Goal: Feedback & Contribution: Submit feedback/report problem

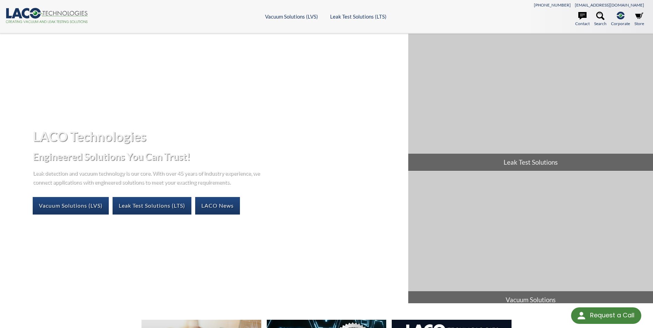
click at [73, 15] on icon at bounding box center [65, 13] width 45 height 5
select select "Widget de traducción de idiomas"
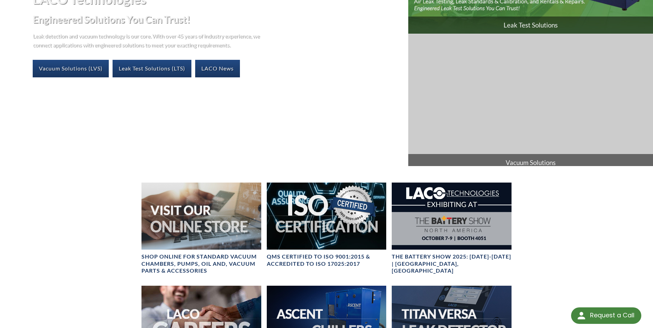
scroll to position [138, 0]
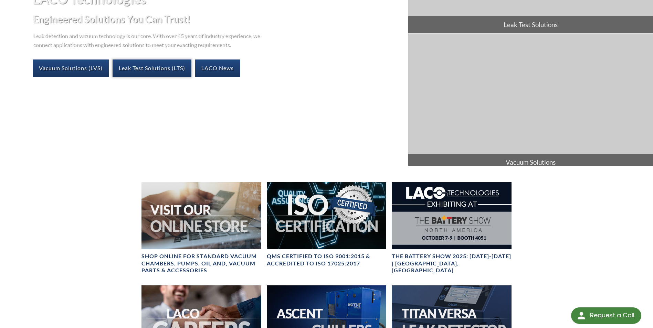
click at [152, 69] on link "Leak Test Solutions (LTS)" at bounding box center [151, 68] width 79 height 17
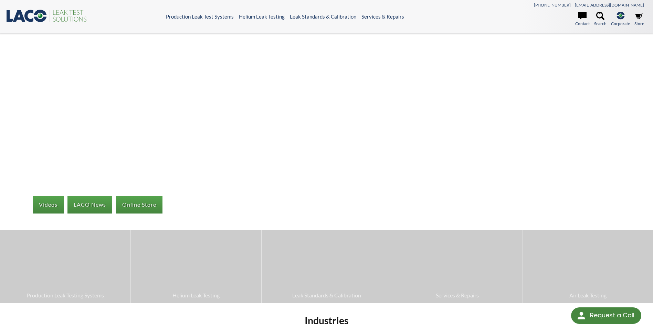
select select "Widget de traducción de idiomas"
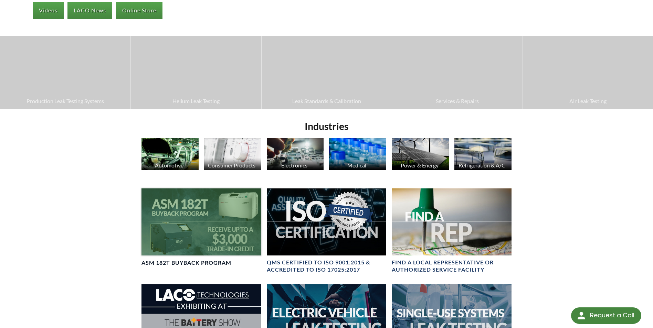
scroll to position [206, 0]
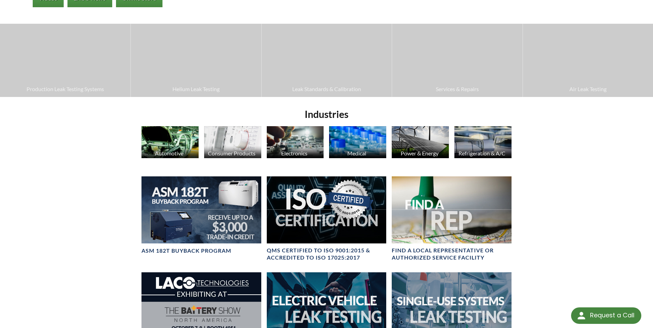
click at [188, 150] on div "Automotive" at bounding box center [168, 153] width 57 height 7
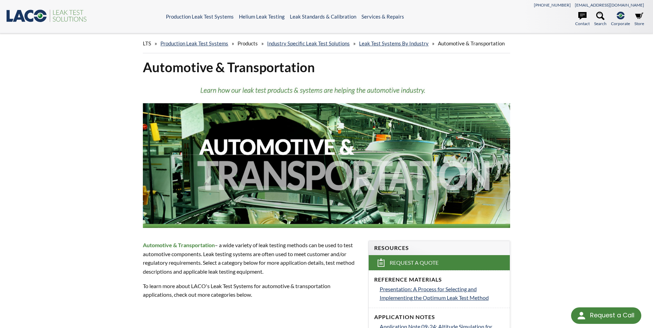
click at [43, 15] on icon ".st0{fill:#193661;} .st1{fill:url(#SVGID_1_);} .st2{fill:#46883F;} .st3{fill:no…" at bounding box center [47, 16] width 83 height 14
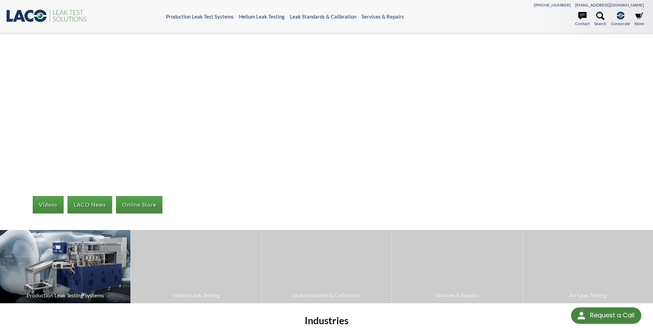
click at [73, 294] on span "Production Leak Testing Systems" at bounding box center [64, 295] width 123 height 9
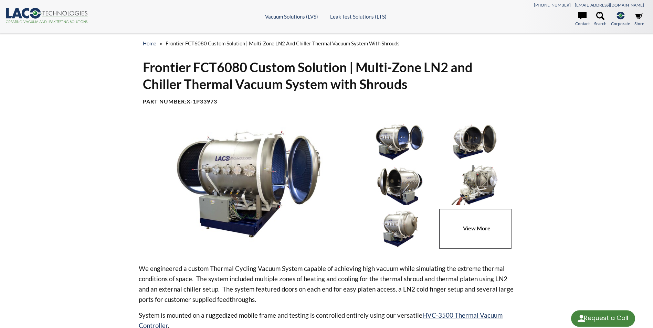
select select "Widget de traducción de idiomas"
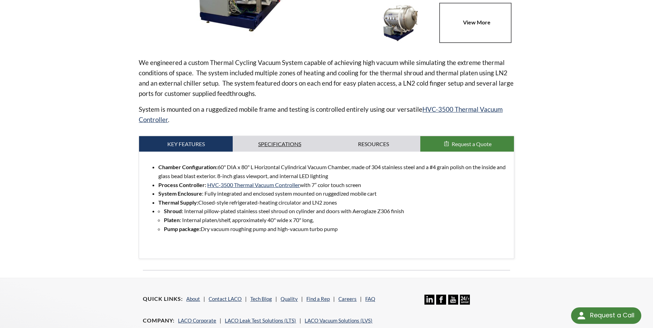
scroll to position [206, 0]
click at [272, 143] on link "Specifications" at bounding box center [280, 144] width 94 height 16
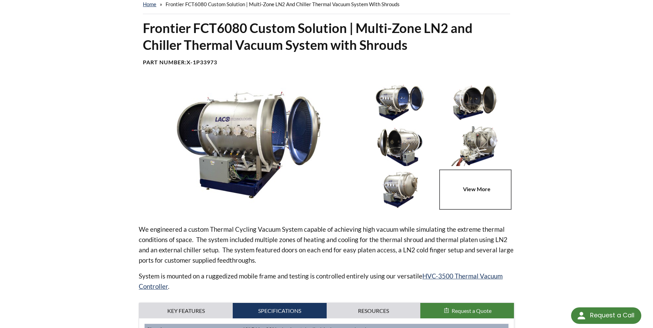
scroll to position [138, 0]
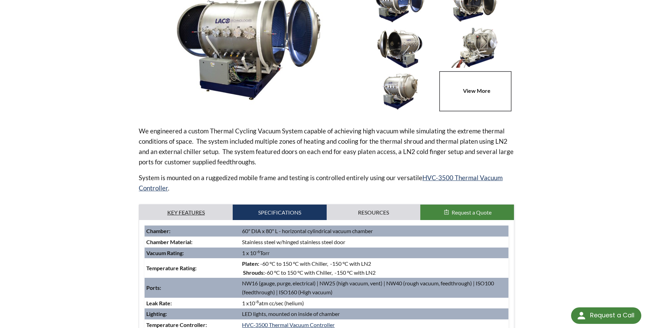
click at [205, 215] on link "Key Features" at bounding box center [186, 213] width 94 height 16
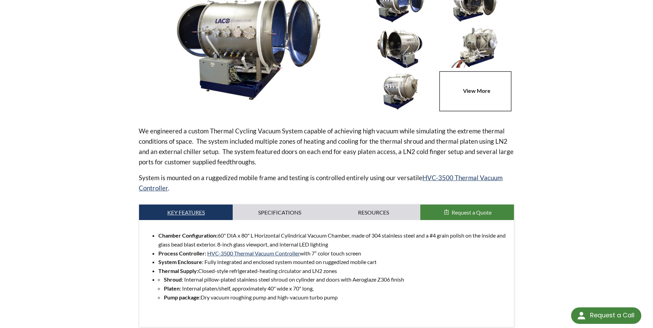
scroll to position [0, 0]
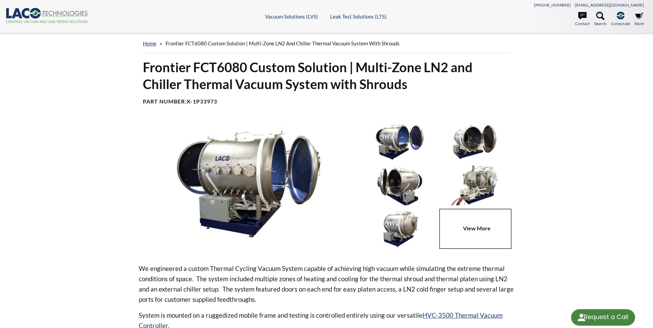
select select "Widget de traducción de idiomas"
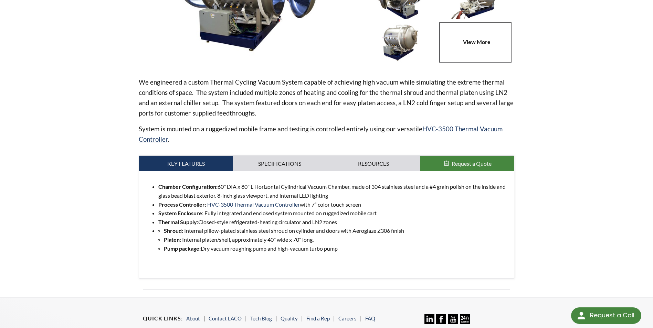
scroll to position [177, 0]
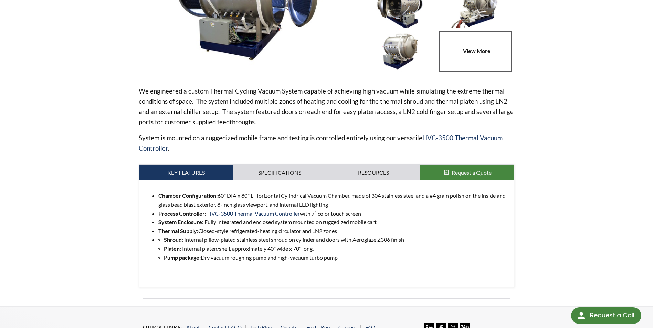
click at [281, 175] on link "Specifications" at bounding box center [280, 173] width 94 height 16
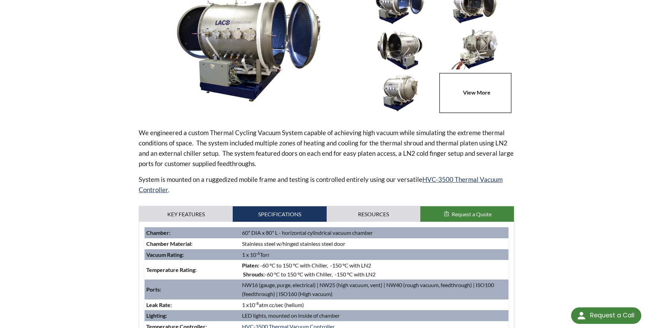
scroll to position [40, 0]
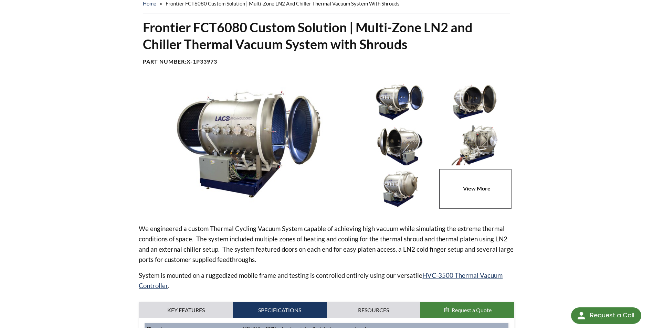
click at [468, 176] on link at bounding box center [476, 189] width 75 height 40
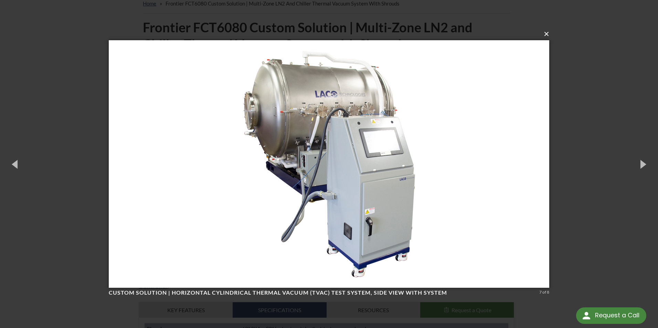
click at [550, 35] on button "×" at bounding box center [331, 33] width 440 height 15
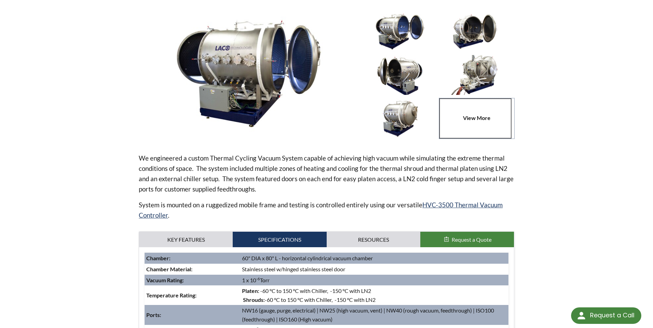
scroll to position [0, 0]
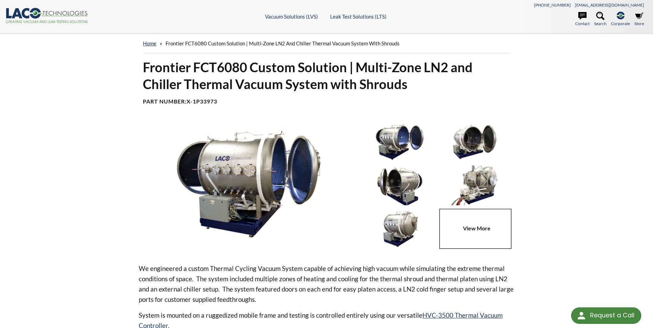
click at [38, 8] on header ".cls-1{fill:#193661;}.cls-2{fill:#58595b;}.cls-3{fill:url(#radial-gradient);}.c…" at bounding box center [326, 16] width 653 height 33
click at [38, 10] on icon at bounding box center [35, 13] width 11 height 11
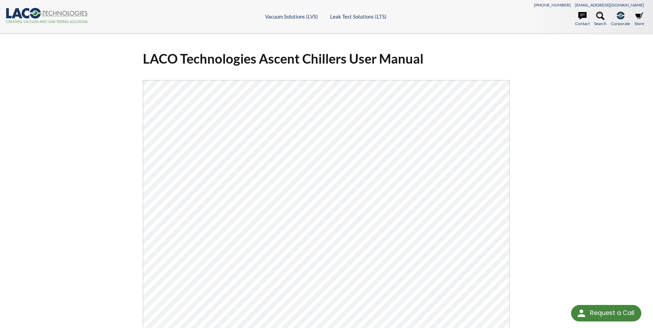
select select "Widget de traducción de idiomas"
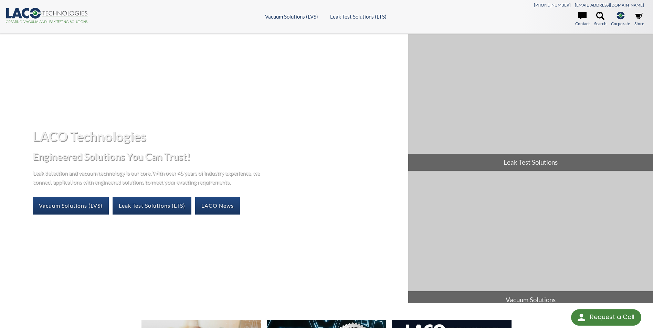
select select "Widget de traducción de idiomas"
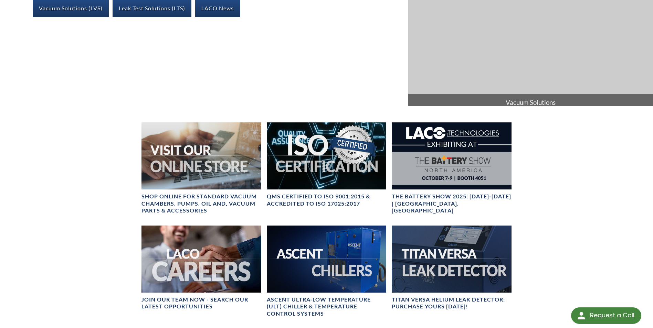
scroll to position [206, 0]
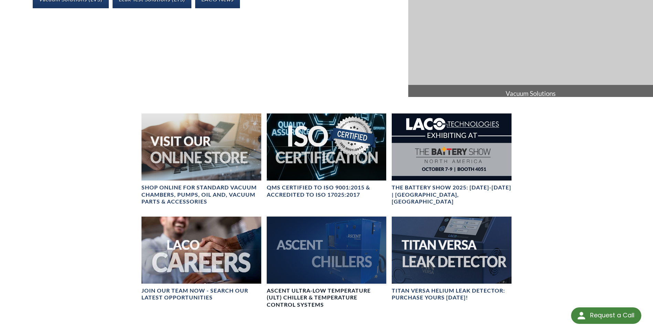
click at [320, 291] on h4 "Ascent Ultra-Low Temperature (ULT) Chiller & Temperature Control Systems" at bounding box center [326, 297] width 119 height 21
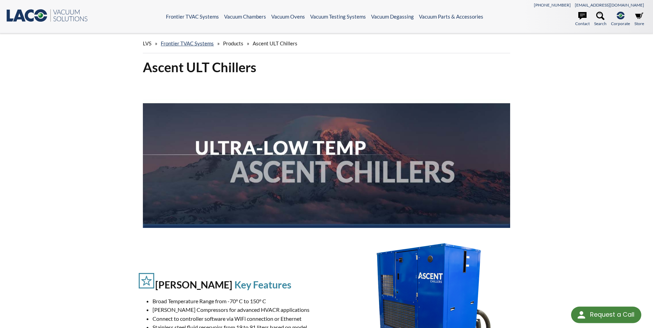
select select "Widget de traducción de idiomas"
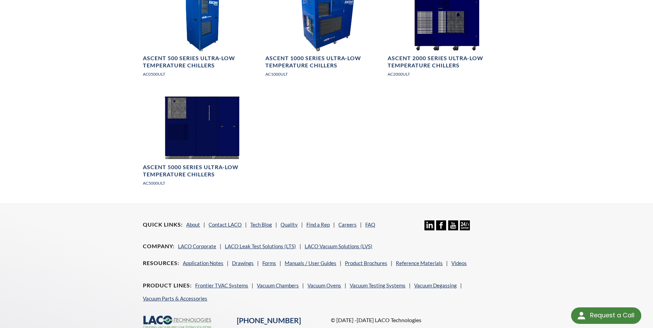
scroll to position [1032, 0]
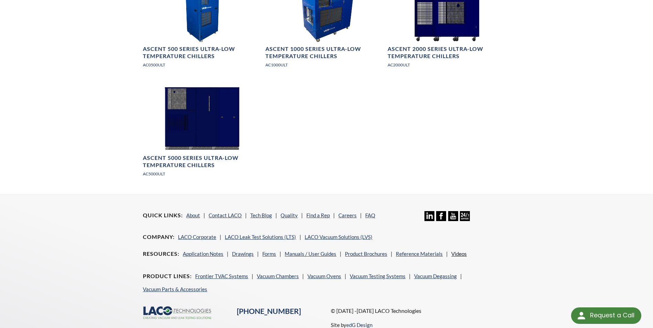
click at [458, 254] on link "Videos" at bounding box center [458, 254] width 15 height 6
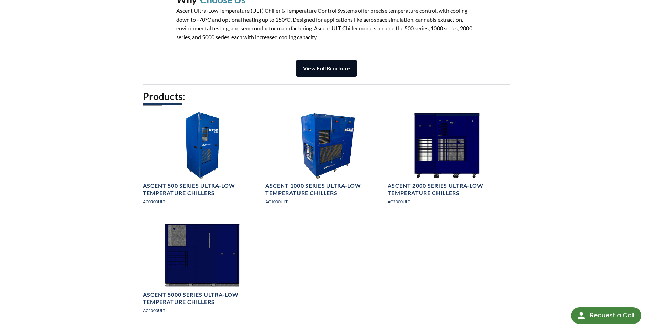
scroll to position [894, 0]
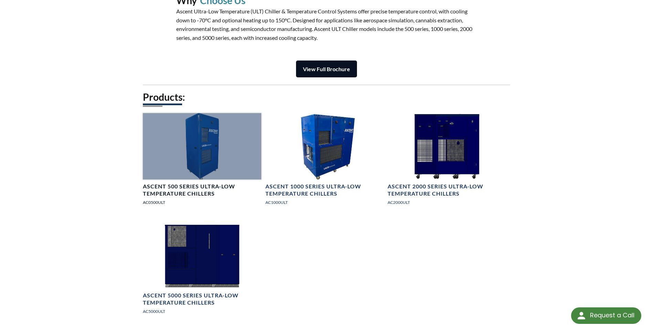
click at [203, 162] on div at bounding box center [202, 146] width 118 height 66
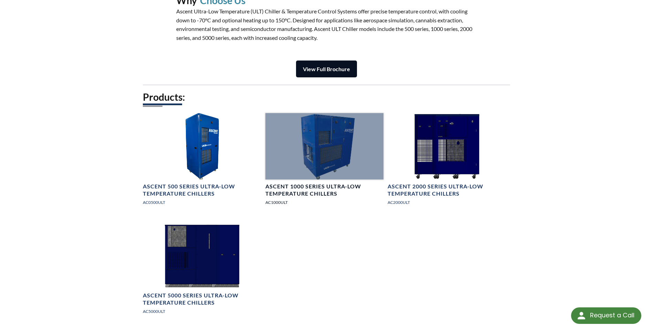
click at [323, 131] on div at bounding box center [324, 146] width 118 height 66
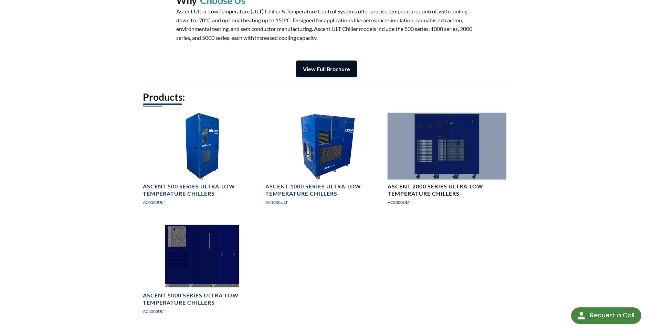
click at [456, 154] on div at bounding box center [446, 146] width 118 height 66
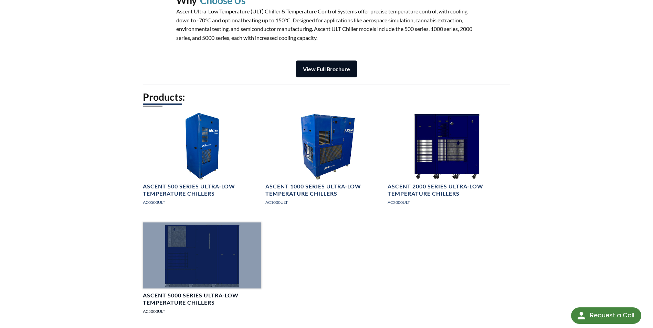
click at [209, 256] on div at bounding box center [202, 256] width 118 height 66
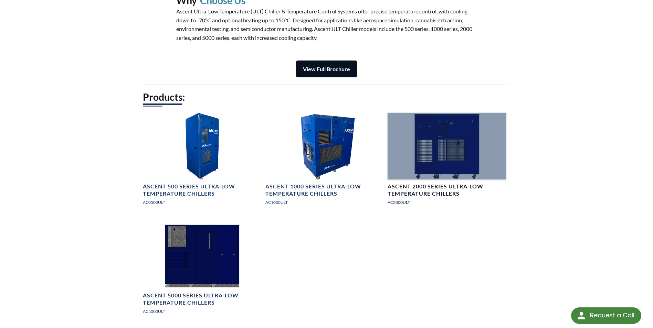
click at [445, 151] on div at bounding box center [446, 146] width 118 height 66
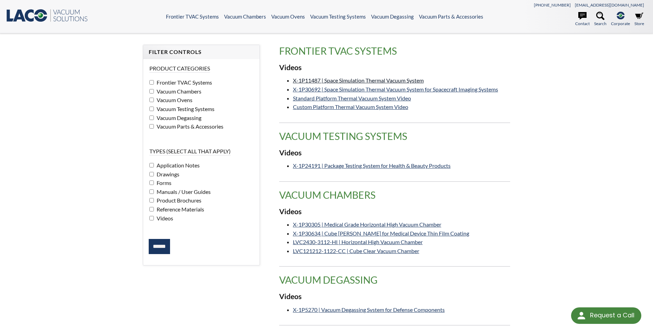
click at [403, 80] on link "X-1P11487 | Space Simulation Thermal Vacuum System" at bounding box center [358, 80] width 131 height 7
click at [370, 92] on link "X-1P30692 | Space Simulation Thermal Vacuum System for Spacecraft Imaging Syste…" at bounding box center [395, 89] width 205 height 7
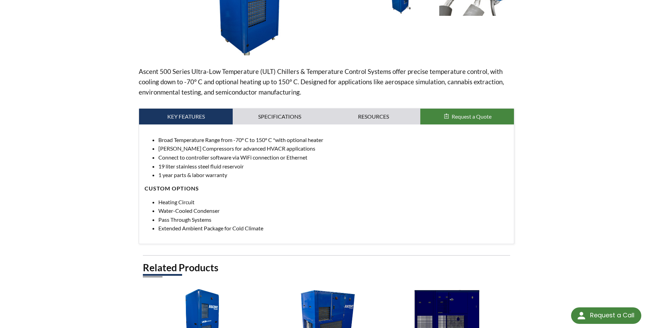
scroll to position [172, 0]
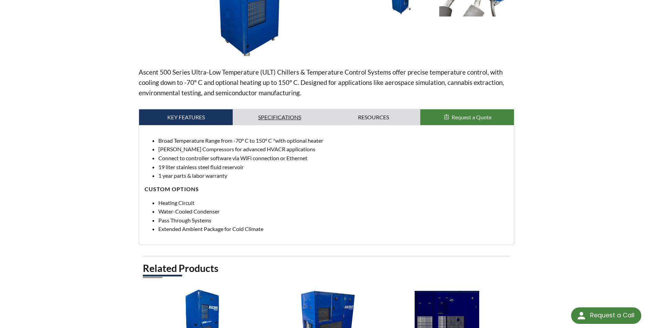
click at [303, 121] on link "Specifications" at bounding box center [280, 117] width 94 height 16
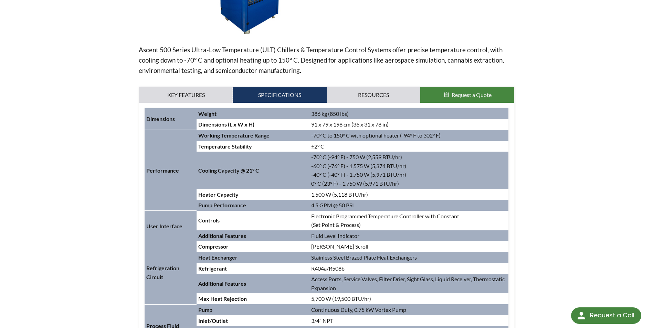
scroll to position [206, 0]
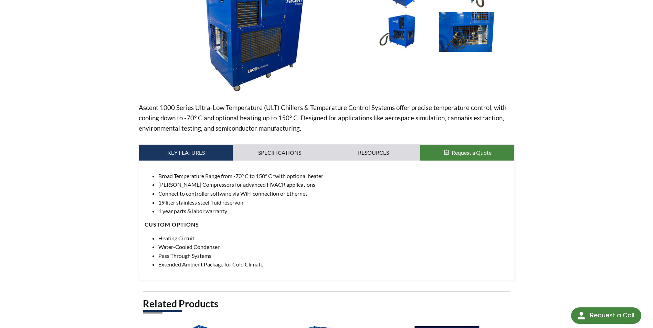
scroll to position [138, 0]
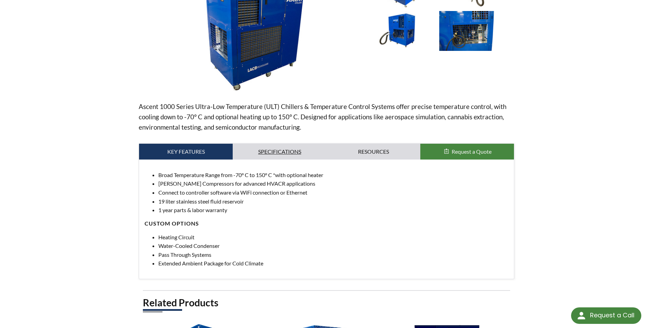
click at [291, 148] on link "Specifications" at bounding box center [280, 152] width 94 height 16
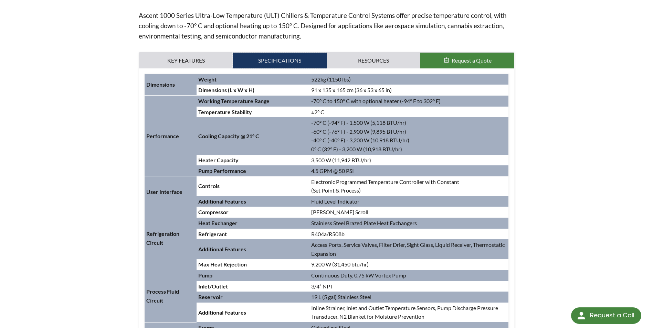
scroll to position [241, 0]
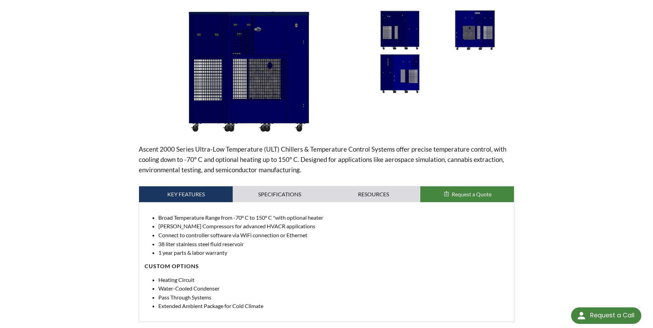
scroll to position [103, 0]
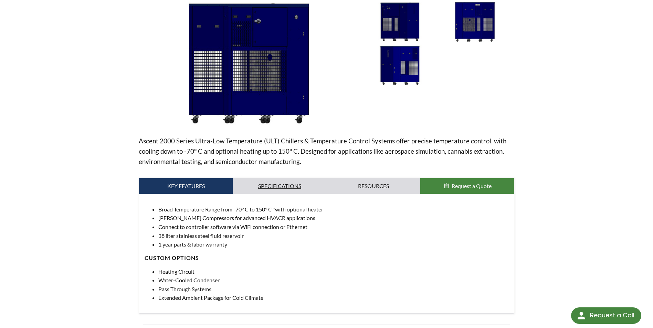
click at [304, 184] on link "Specifications" at bounding box center [280, 186] width 94 height 16
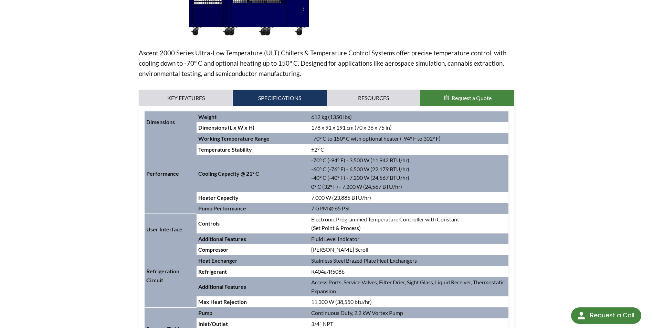
scroll to position [206, 0]
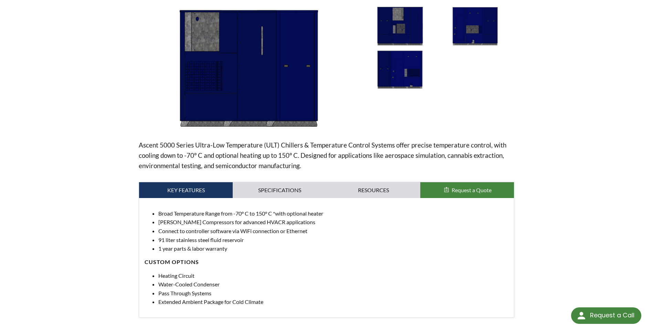
scroll to position [103, 0]
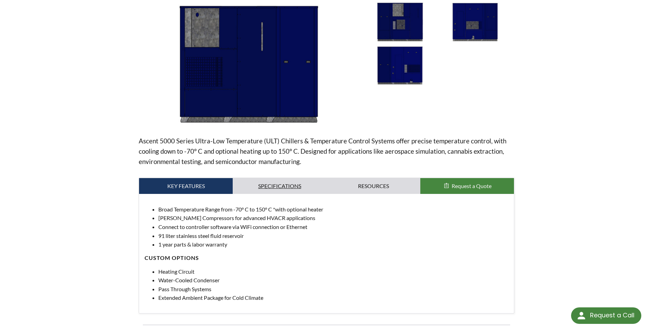
click at [306, 184] on link "Specifications" at bounding box center [280, 186] width 94 height 16
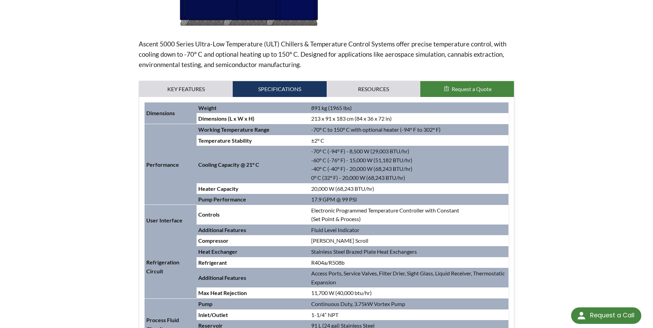
scroll to position [206, 0]
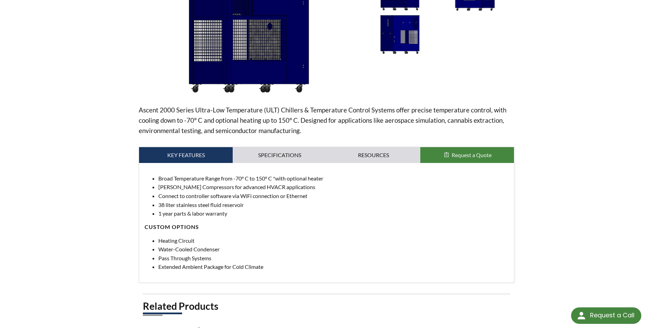
scroll to position [206, 0]
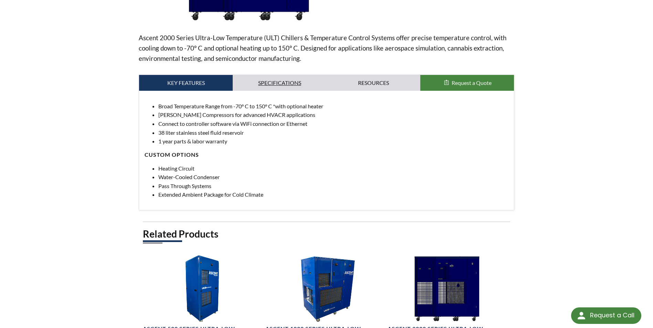
click at [300, 86] on link "Specifications" at bounding box center [280, 83] width 94 height 16
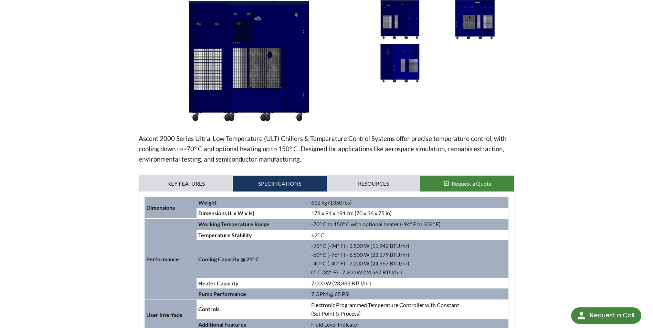
scroll to position [103, 0]
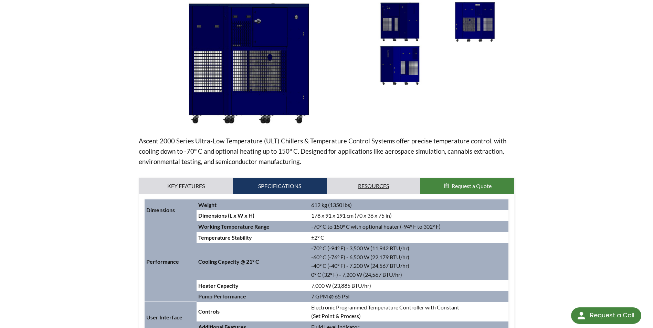
click at [399, 184] on link "Resources" at bounding box center [373, 186] width 94 height 16
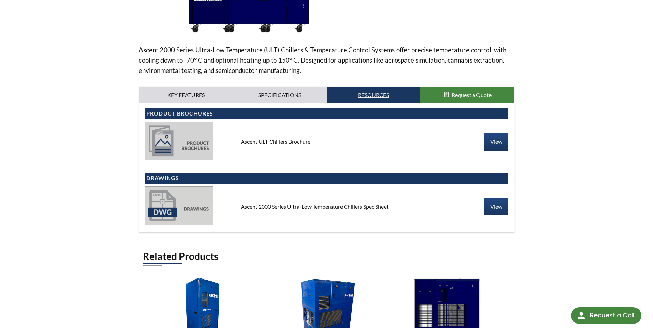
scroll to position [206, 0]
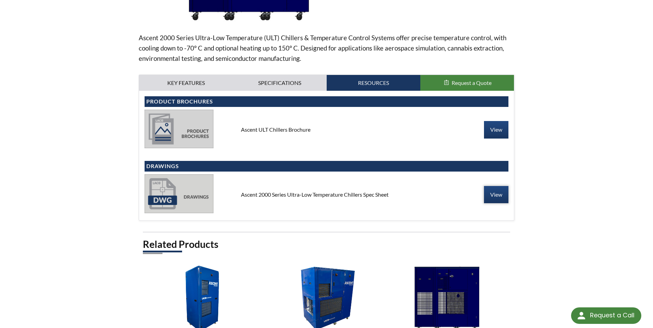
click at [491, 196] on link "View" at bounding box center [496, 194] width 24 height 17
click at [459, 88] on button "Request a Quote" at bounding box center [467, 83] width 94 height 16
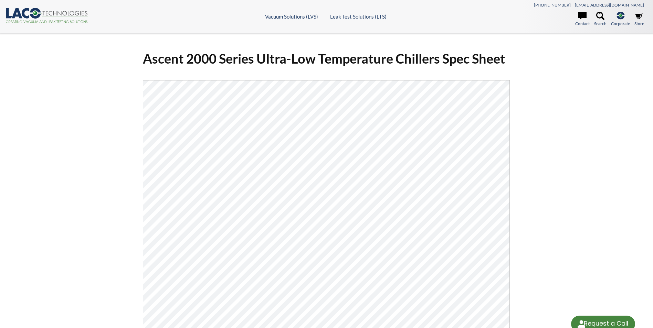
select select "Widget de traducción de idiomas"
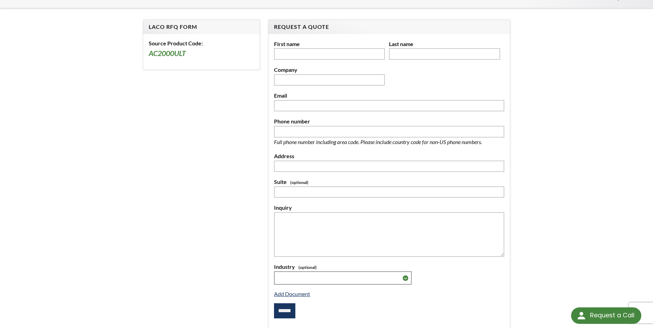
select select "Widget de traducción de idiomas"
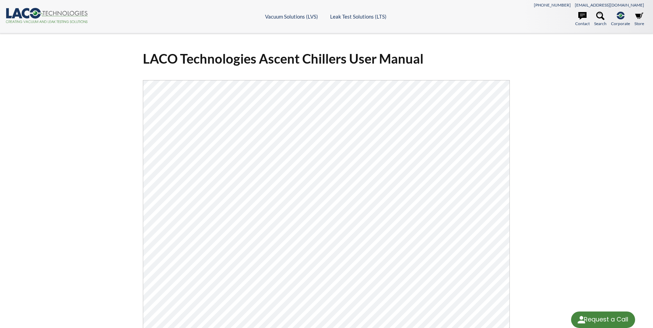
select select "Widget de traducción de idiomas"
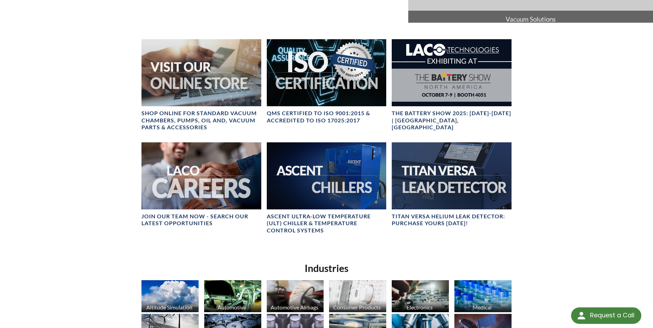
scroll to position [344, 0]
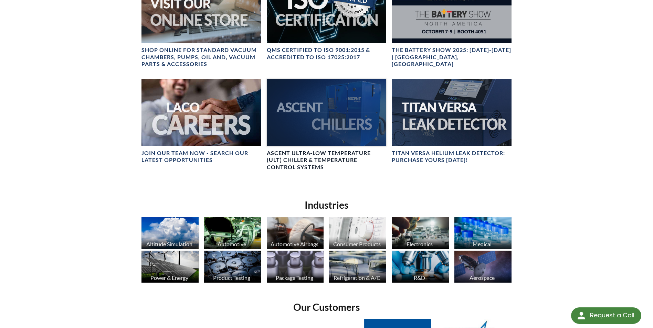
click at [333, 122] on div at bounding box center [326, 112] width 119 height 67
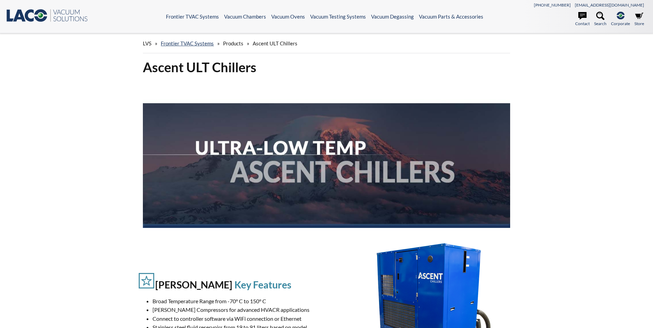
select select "Widget de traducción de idiomas"
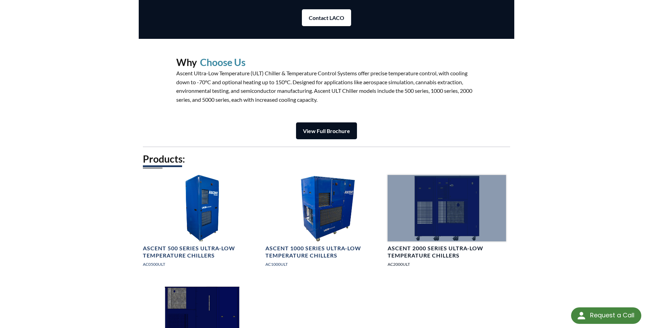
scroll to position [860, 0]
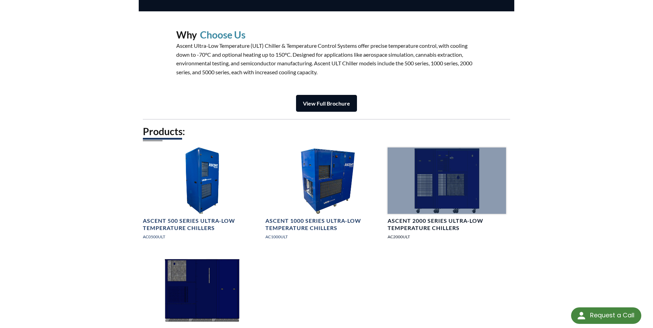
click at [439, 164] on div at bounding box center [446, 181] width 118 height 66
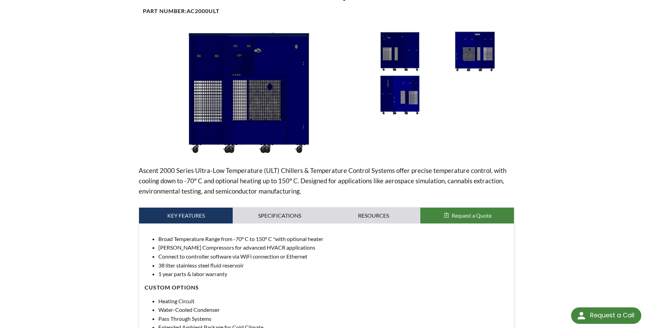
scroll to position [103, 0]
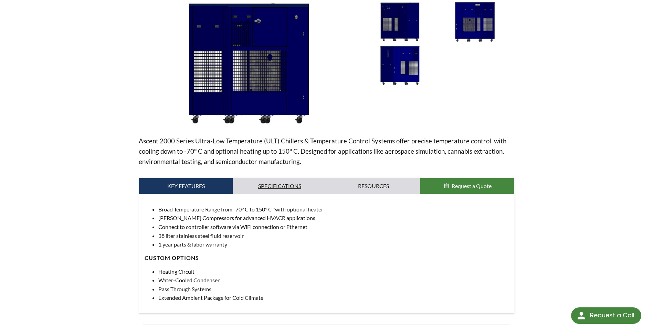
click at [294, 185] on link "Specifications" at bounding box center [280, 186] width 94 height 16
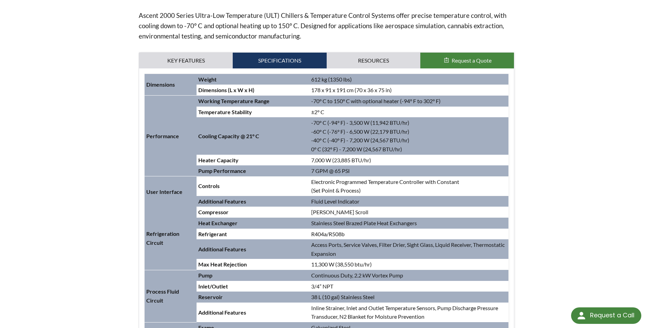
scroll to position [241, 0]
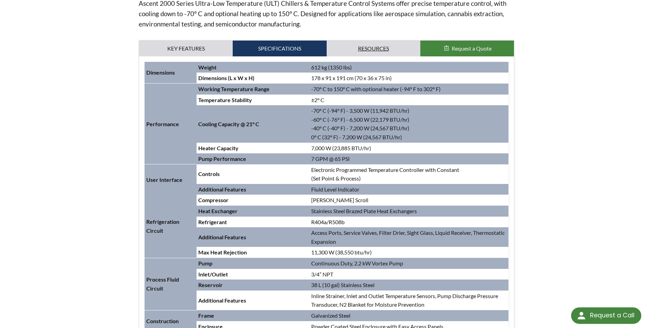
click at [381, 48] on link "Resources" at bounding box center [373, 49] width 94 height 16
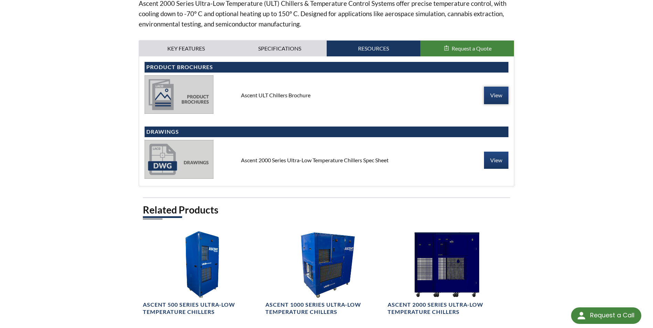
click at [503, 98] on link "View" at bounding box center [496, 95] width 24 height 17
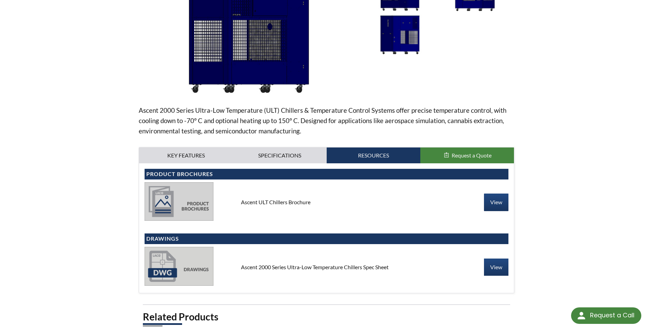
scroll to position [138, 0]
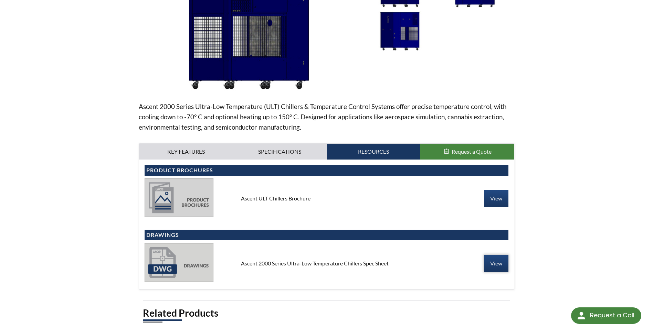
click at [489, 260] on link "View" at bounding box center [496, 263] width 24 height 17
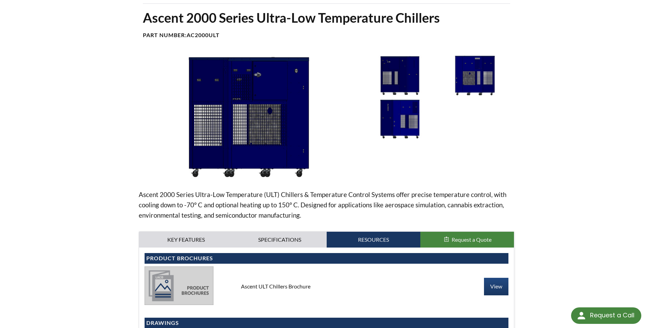
scroll to position [0, 0]
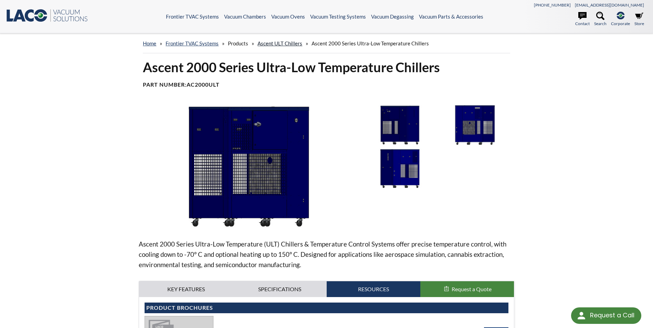
click at [277, 43] on link "Ascent ULT Chillers" at bounding box center [279, 43] width 45 height 6
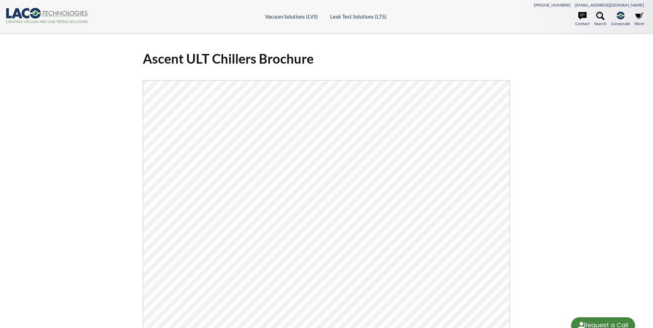
select select "Widget de traducción de idiomas"
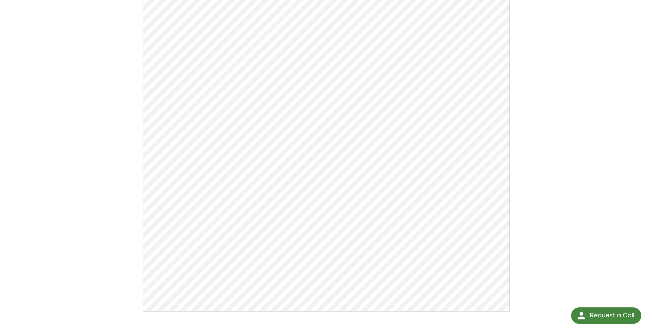
scroll to position [103, 0]
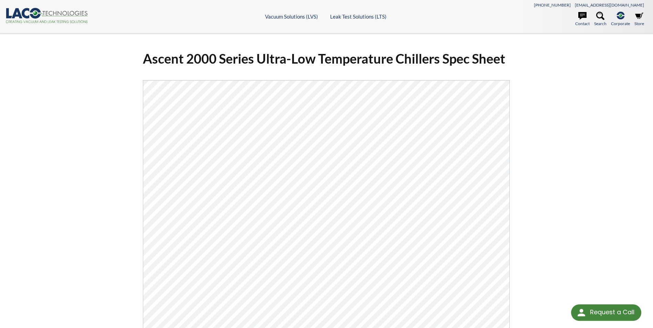
select select "Widget de traducción de idiomas"
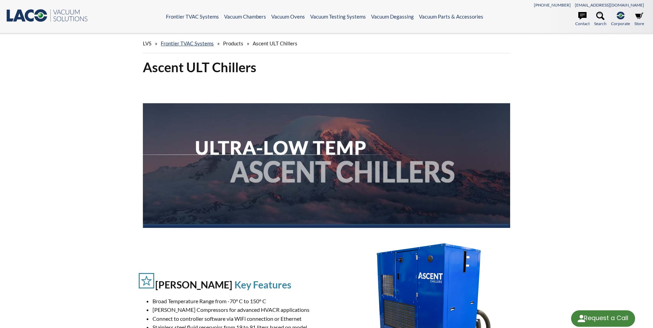
select select "Widget de traducción de idiomas"
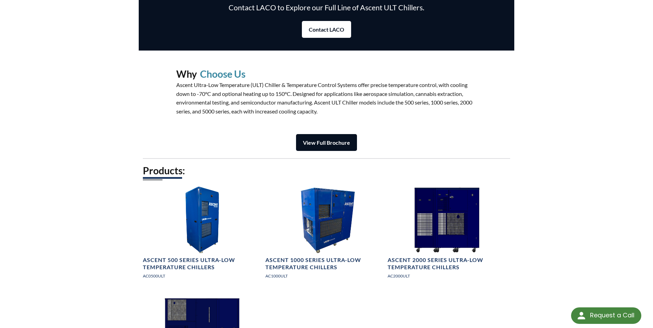
scroll to position [860, 0]
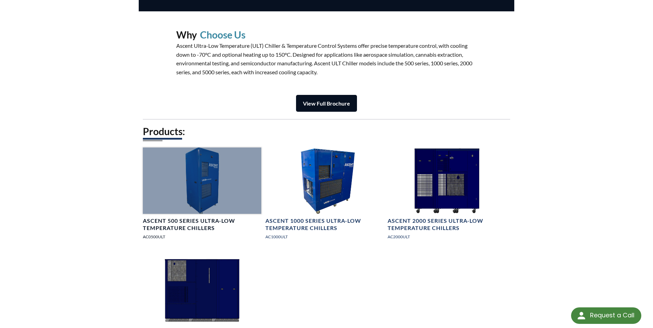
click at [224, 183] on div at bounding box center [202, 181] width 118 height 66
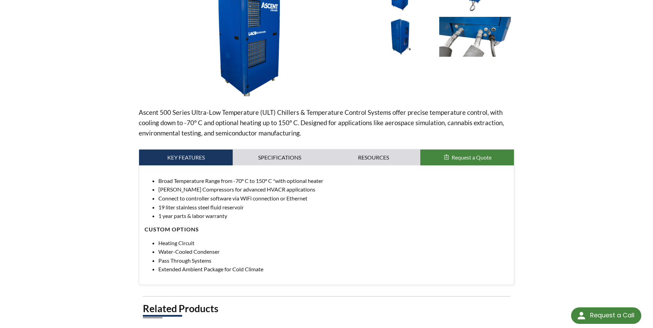
scroll to position [138, 0]
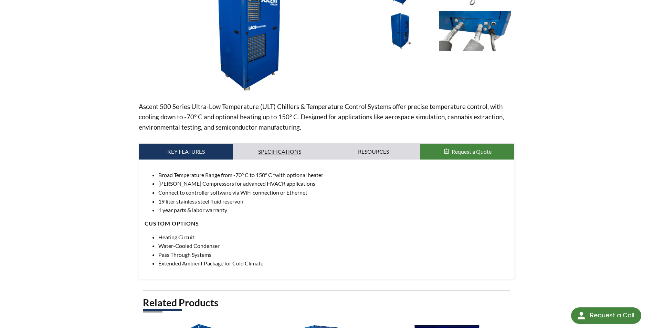
click at [306, 151] on link "Specifications" at bounding box center [280, 152] width 94 height 16
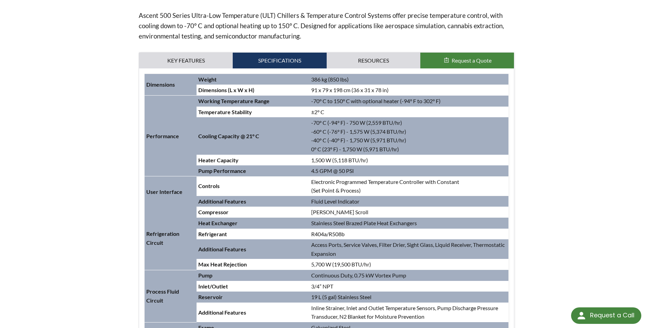
scroll to position [241, 0]
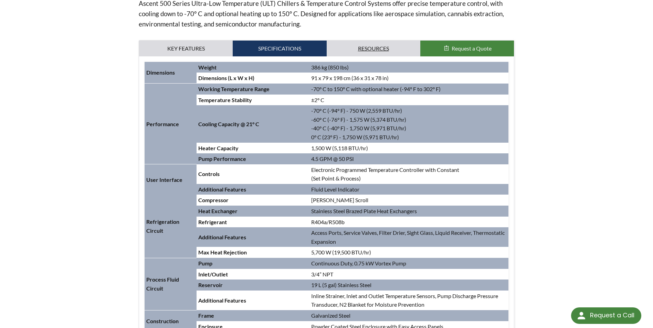
click at [366, 46] on link "Resources" at bounding box center [373, 49] width 94 height 16
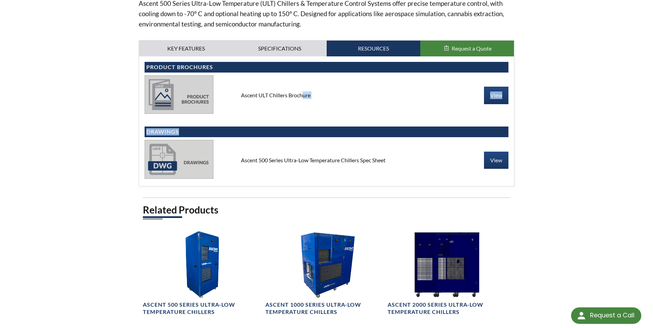
drag, startPoint x: 300, startPoint y: 95, endPoint x: 315, endPoint y: 121, distance: 29.8
click at [315, 121] on div "Product Brochures Ascent ULT Chillers Brochure View Drawings Ascent 500 Series …" at bounding box center [325, 121] width 363 height 119
drag, startPoint x: 315, startPoint y: 121, endPoint x: 428, endPoint y: 108, distance: 112.9
click at [428, 108] on div "Ascent ULT Chillers Brochure View" at bounding box center [325, 95] width 363 height 41
click at [492, 95] on link "View" at bounding box center [496, 95] width 24 height 17
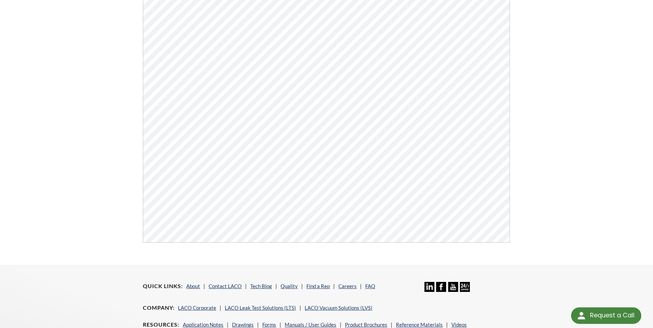
scroll to position [172, 0]
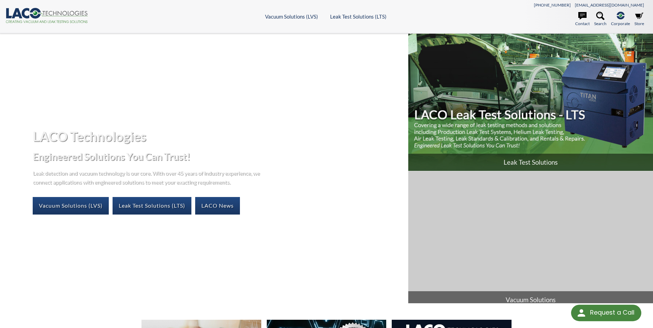
select select "Widget de traducción de idiomas"
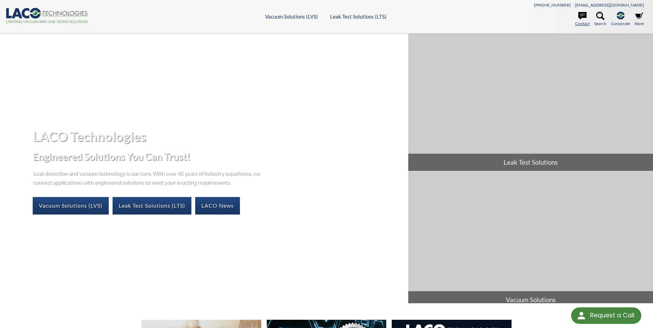
click at [584, 25] on link "Contact" at bounding box center [582, 19] width 14 height 15
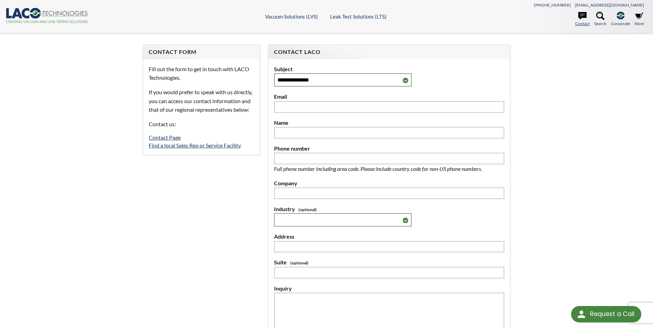
select select "Widget de traducción de idiomas"
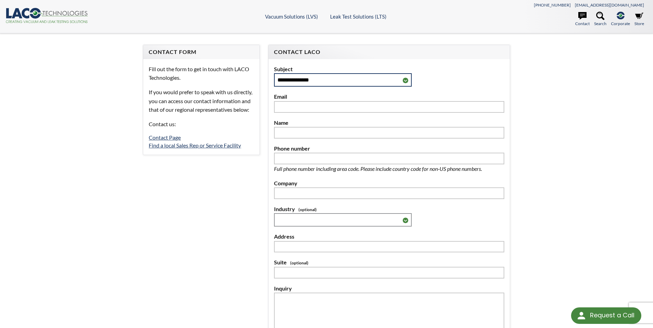
click at [406, 78] on select "**********" at bounding box center [343, 79] width 138 height 13
click at [542, 123] on div "**********" at bounding box center [326, 216] width 440 height 343
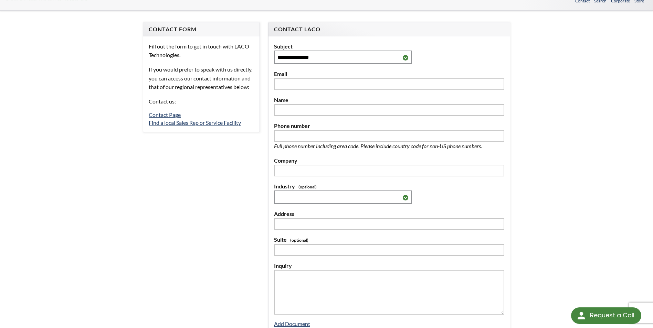
scroll to position [34, 0]
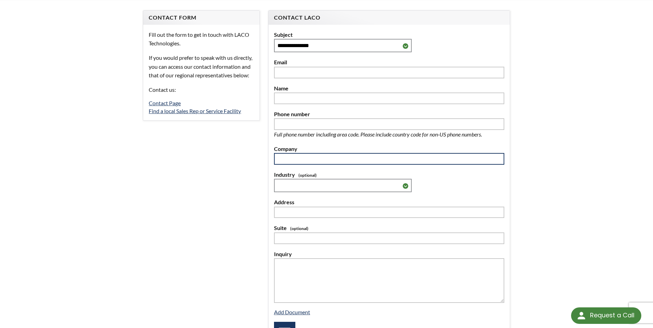
click at [398, 162] on input "text" at bounding box center [389, 159] width 230 height 12
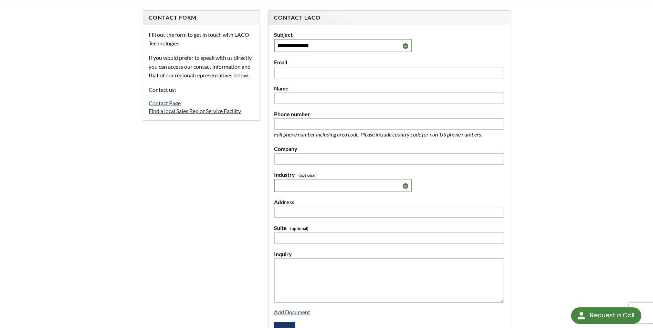
click at [482, 181] on div "**********" at bounding box center [389, 181] width 230 height 22
click at [405, 187] on select "**********" at bounding box center [343, 185] width 138 height 13
click at [569, 167] on div "**********" at bounding box center [326, 182] width 653 height 366
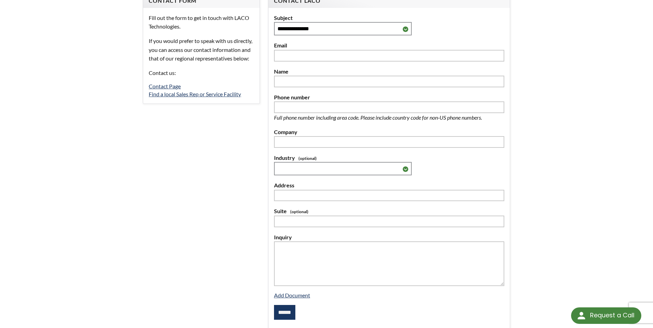
scroll to position [0, 0]
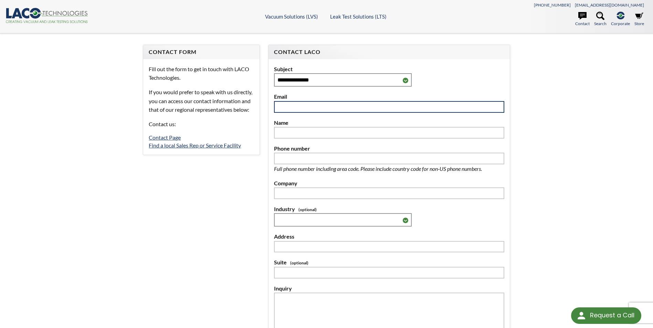
click at [354, 109] on input "text" at bounding box center [389, 107] width 230 height 12
type input "**********"
type input "*******"
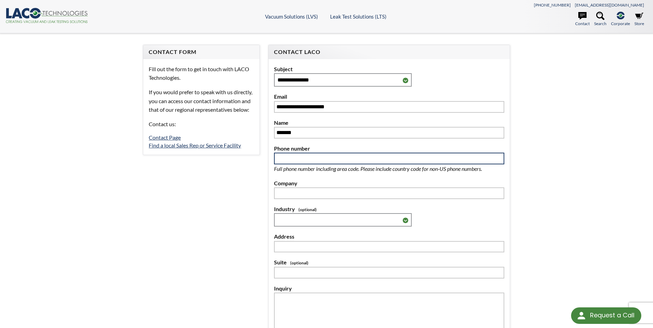
type input "**********"
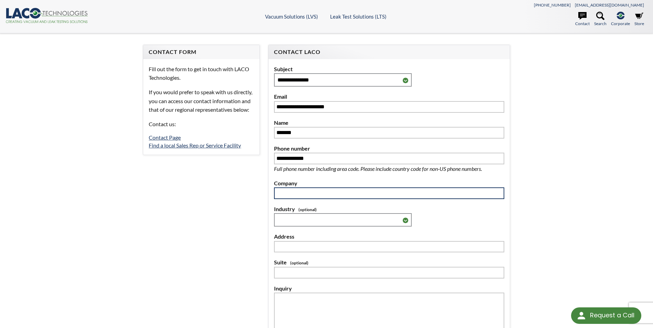
click at [346, 197] on input "text" at bounding box center [389, 193] width 230 height 12
type input "**********"
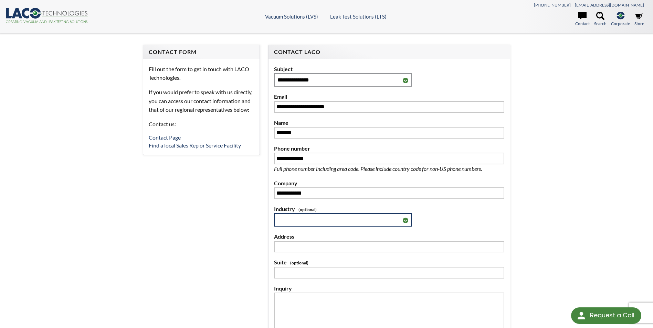
click at [332, 216] on select "**********" at bounding box center [343, 219] width 138 height 13
select select "**********"
click at [274, 213] on select "**********" at bounding box center [343, 219] width 138 height 13
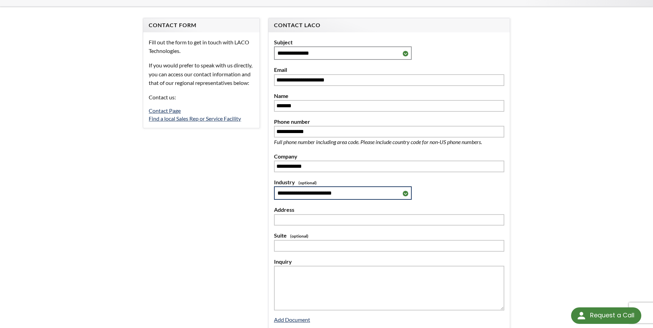
scroll to position [34, 0]
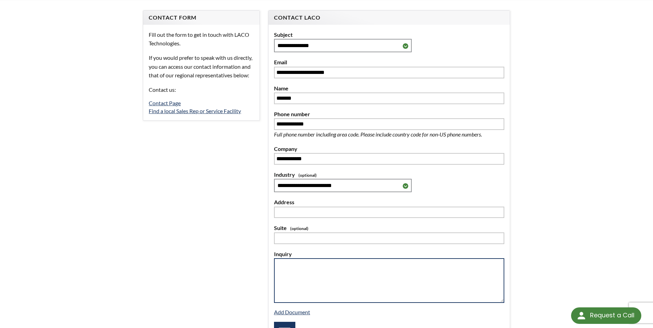
click at [325, 261] on textarea at bounding box center [389, 280] width 230 height 45
paste textarea "**********"
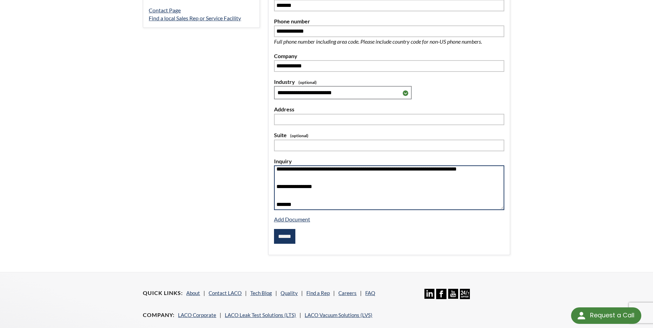
scroll to position [138, 0]
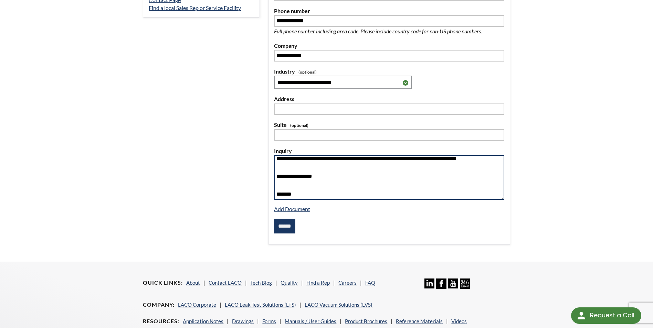
type textarea "**********"
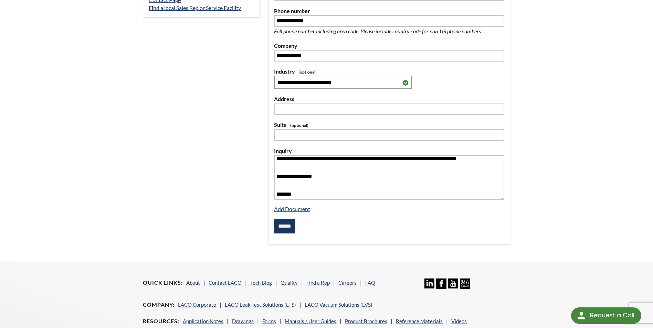
click at [287, 226] on input "******" at bounding box center [284, 226] width 21 height 15
type input "**********"
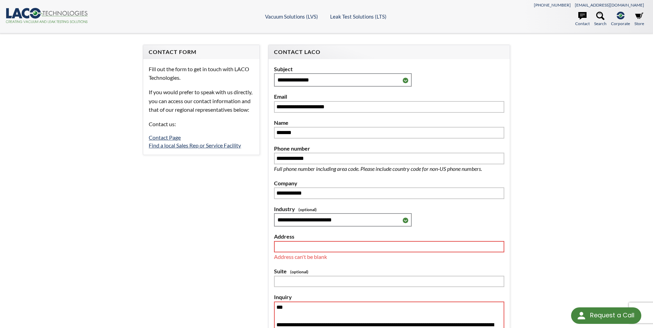
select select "Widget de traducción de idiomas"
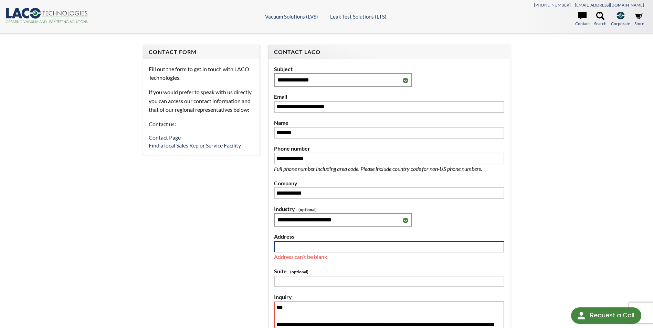
click at [300, 242] on input at bounding box center [389, 247] width 230 height 12
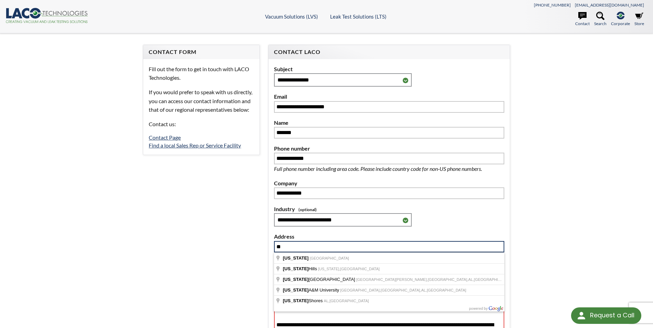
type input "*"
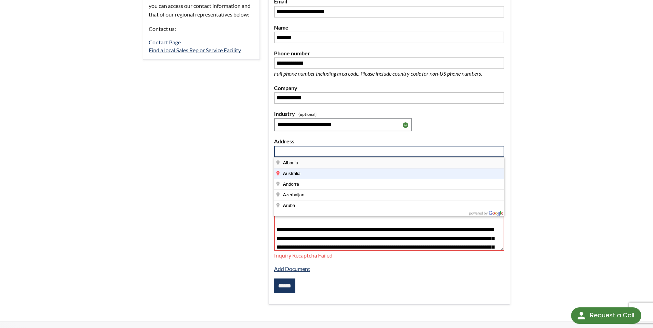
scroll to position [69, 0]
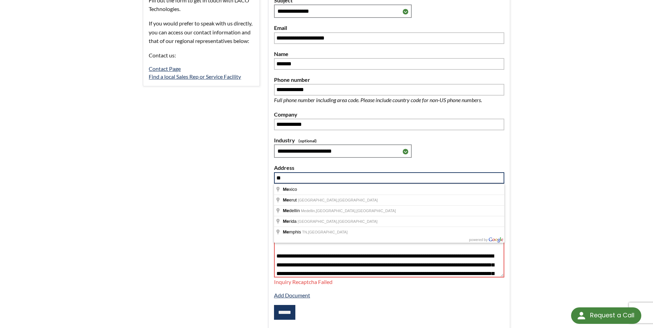
type input "*"
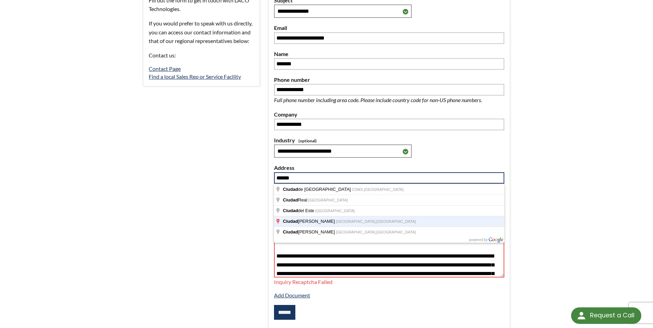
click at [336, 220] on span "Chihuahua," at bounding box center [356, 221] width 41 height 4
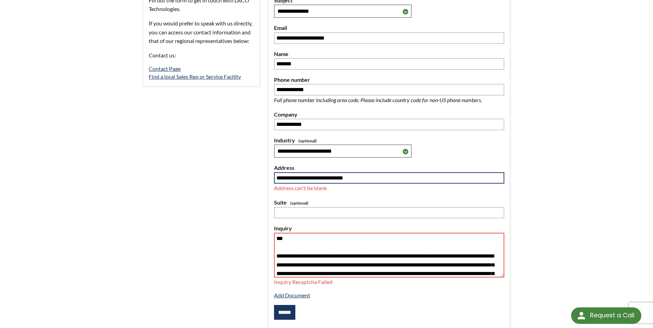
type input "**********"
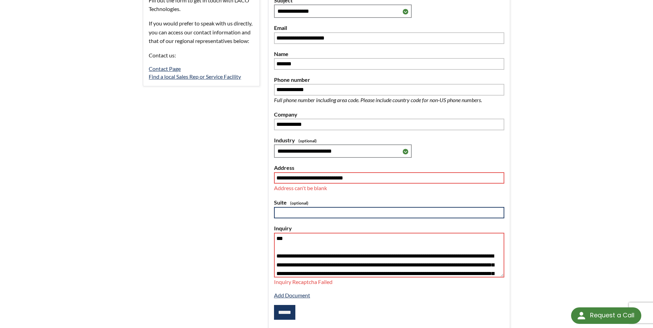
click at [300, 217] on input "text" at bounding box center [389, 213] width 230 height 12
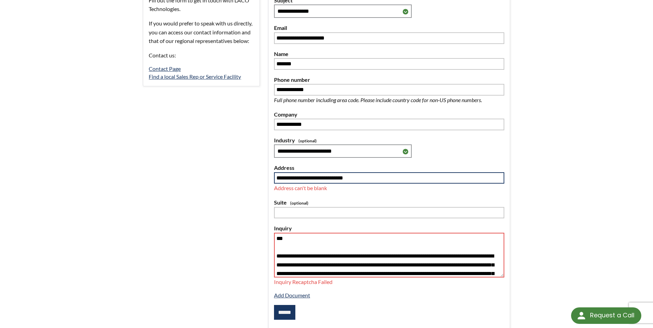
click at [372, 176] on input "**********" at bounding box center [389, 178] width 230 height 12
drag, startPoint x: 366, startPoint y: 177, endPoint x: 259, endPoint y: 171, distance: 107.9
click at [259, 171] on form "**********" at bounding box center [326, 156] width 375 height 361
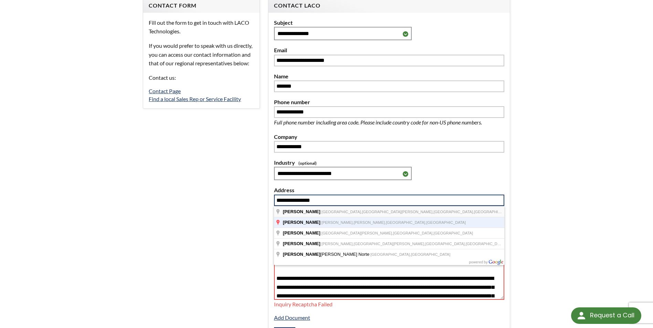
scroll to position [34, 0]
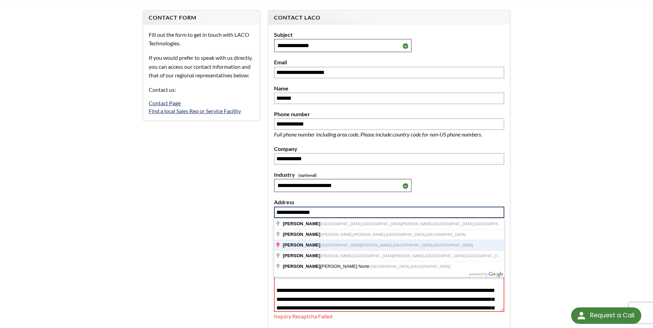
click at [393, 247] on span "Chihuahua," at bounding box center [413, 245] width 41 height 4
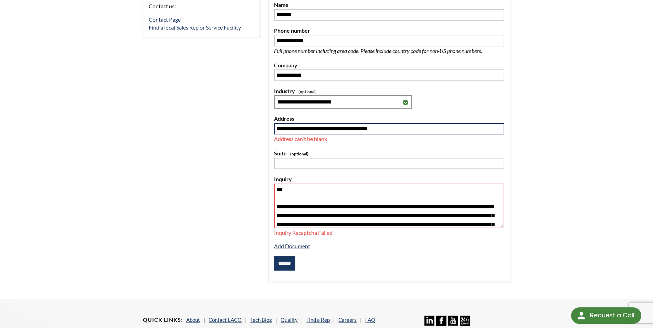
scroll to position [138, 0]
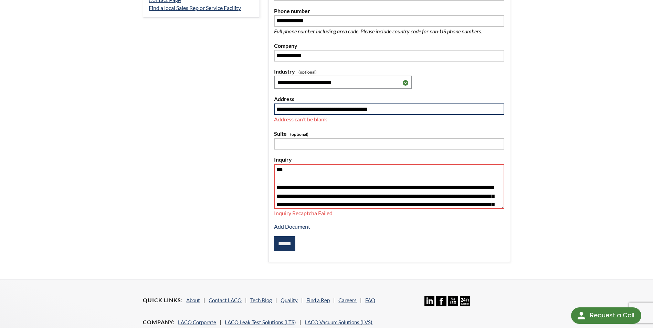
type input "**********"
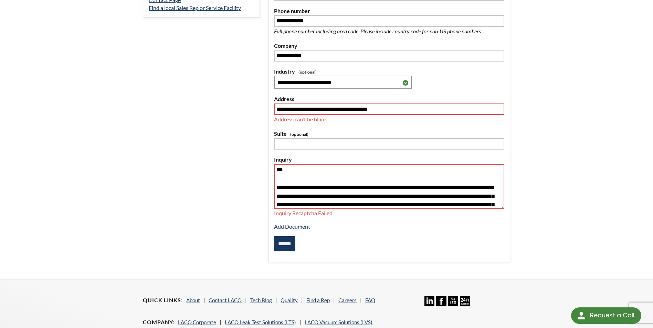
click at [289, 246] on input "******" at bounding box center [284, 243] width 21 height 15
type input "**********"
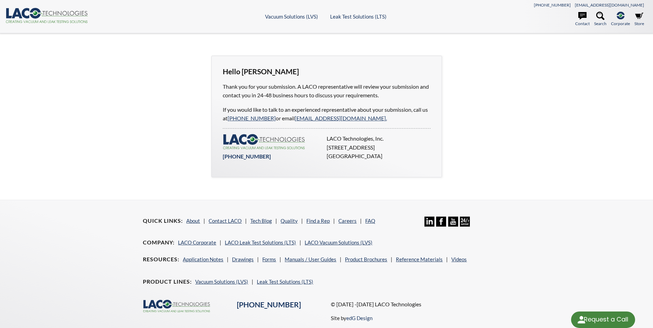
select select "Widget de traducción de idiomas"
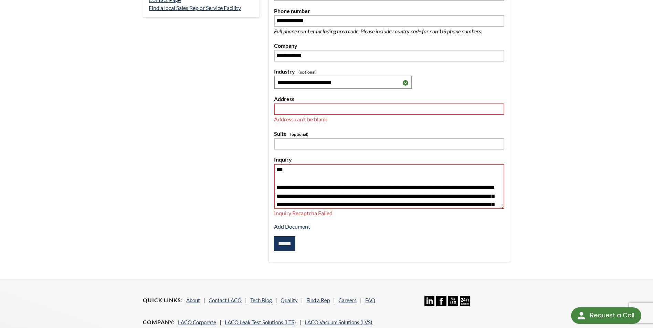
select select "Widget de traducción de idiomas"
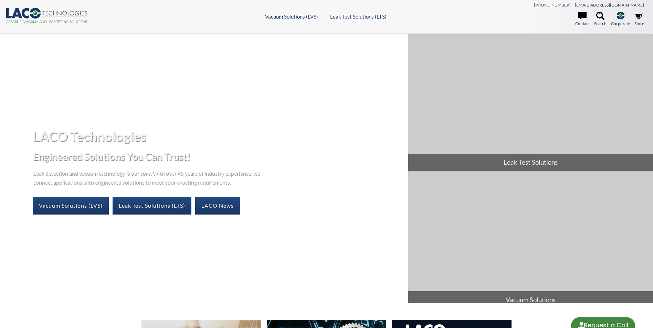
select select "Widget de traducción de idiomas"
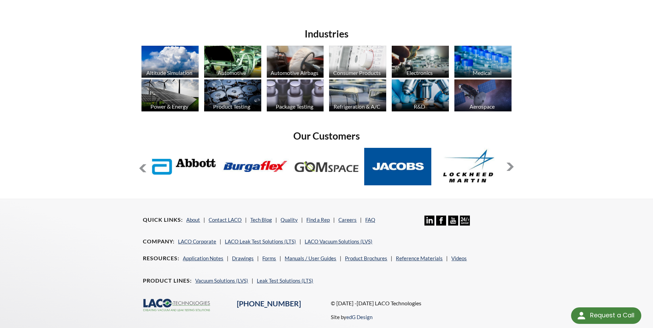
scroll to position [516, 0]
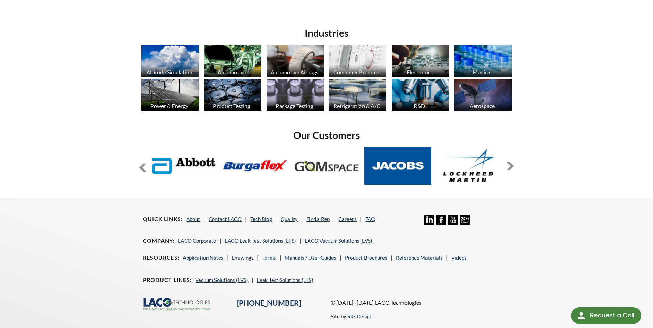
click at [242, 259] on link "Drawings" at bounding box center [243, 258] width 22 height 6
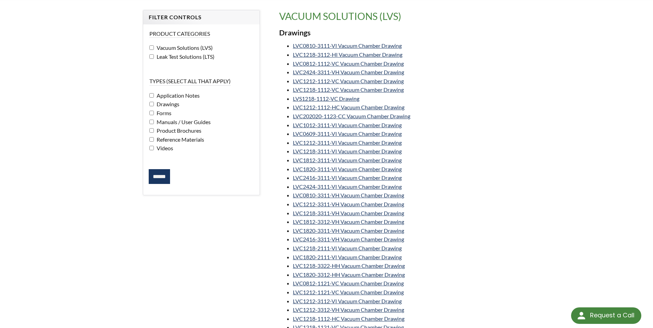
scroll to position [34, 0]
click at [362, 47] on link "LVC0810-3111-VI Vacuum Chamber Drawing" at bounding box center [347, 46] width 109 height 7
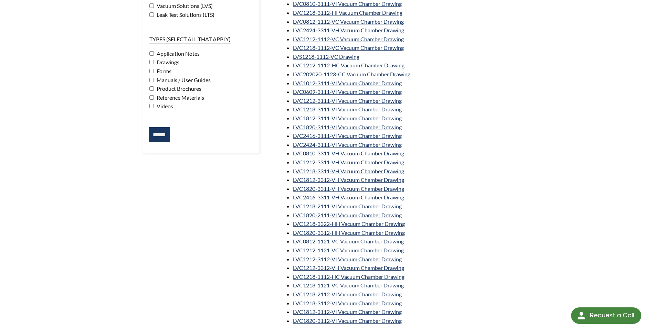
scroll to position [103, 0]
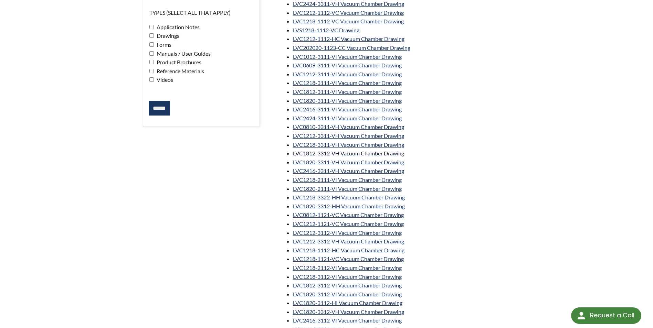
click at [380, 153] on link "LVC1812-3312-VH Vacuum Chamber Drawing" at bounding box center [348, 153] width 111 height 7
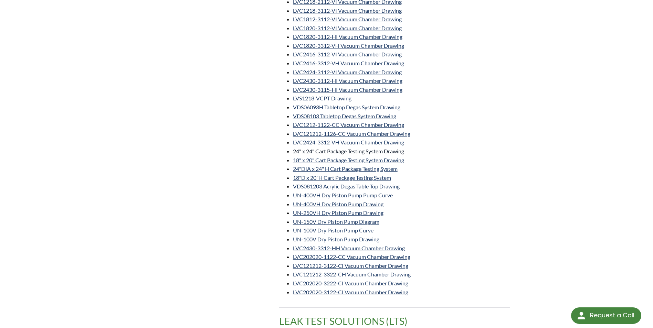
scroll to position [378, 0]
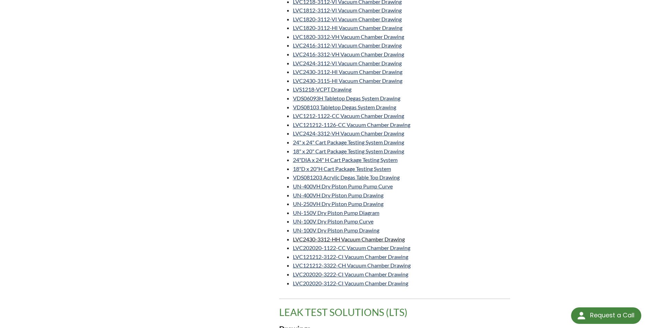
click at [397, 239] on link "LVC2430-3312-HH Vacuum Chamber Drawing" at bounding box center [349, 239] width 112 height 7
click at [352, 187] on link "UN-400VH Dry Piston Pump Pump Curve" at bounding box center [343, 186] width 100 height 7
